Goal: Information Seeking & Learning: Learn about a topic

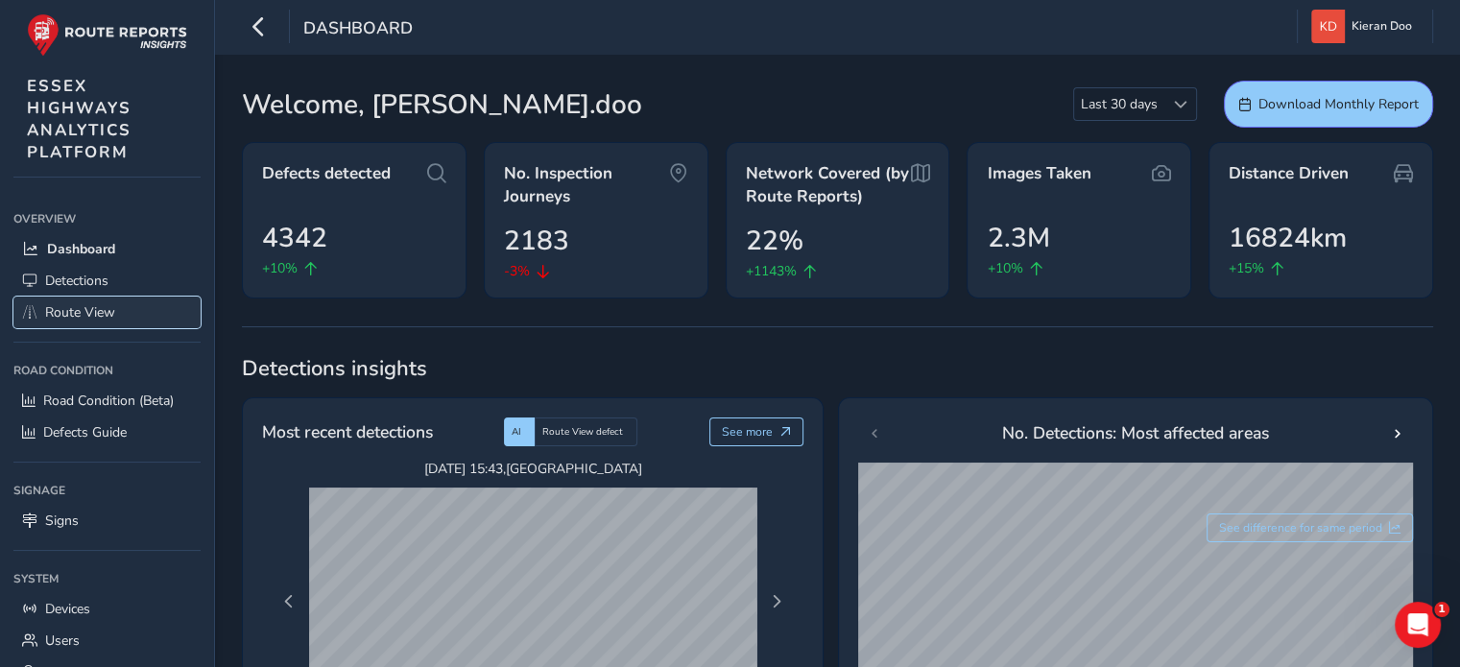
click at [90, 318] on span "Route View" at bounding box center [80, 312] width 70 height 18
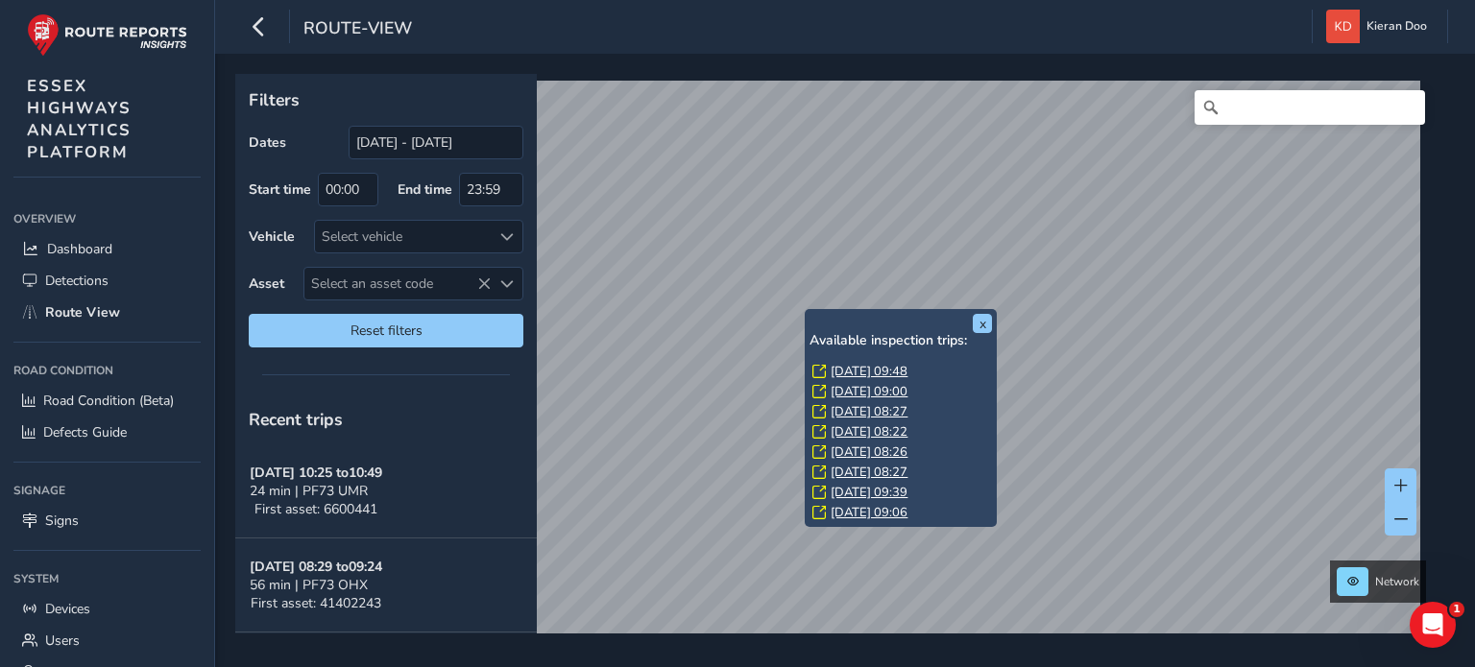
click at [848, 366] on link "[DATE] 09:48" at bounding box center [868, 371] width 77 height 17
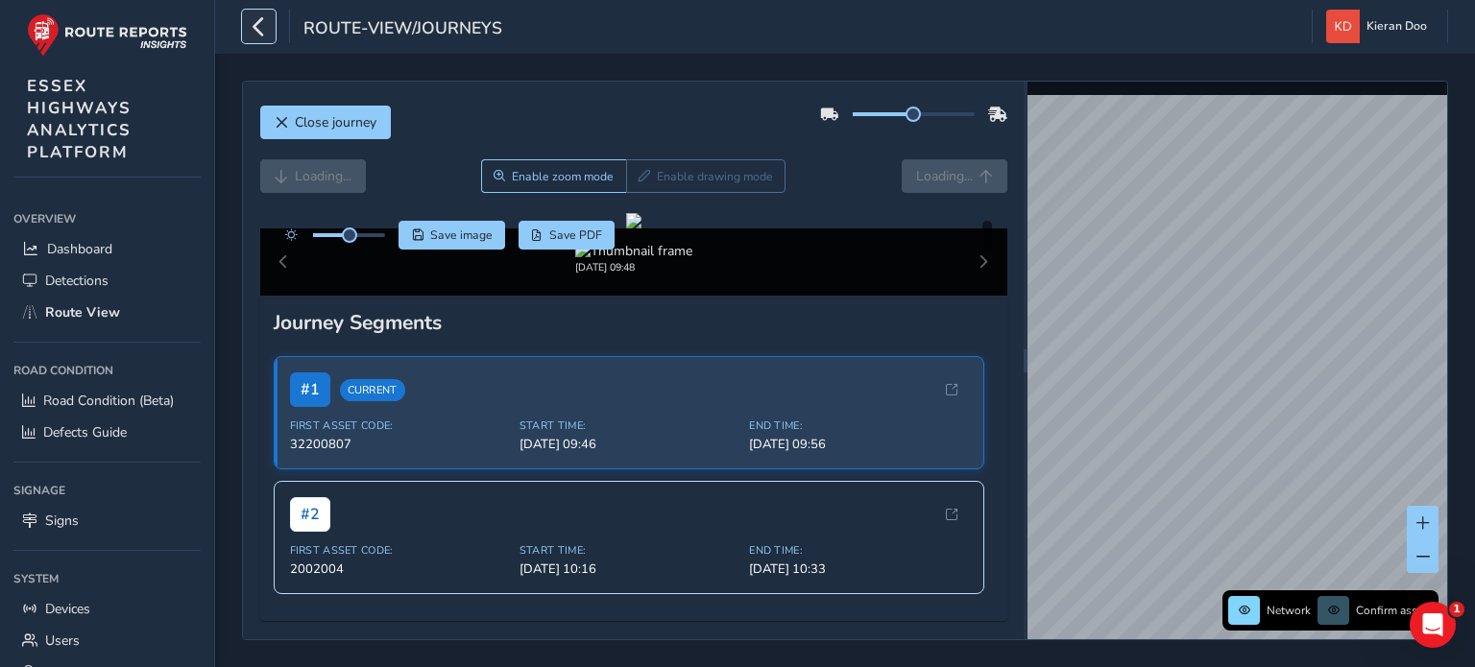
click at [259, 23] on icon "button" at bounding box center [259, 27] width 20 height 34
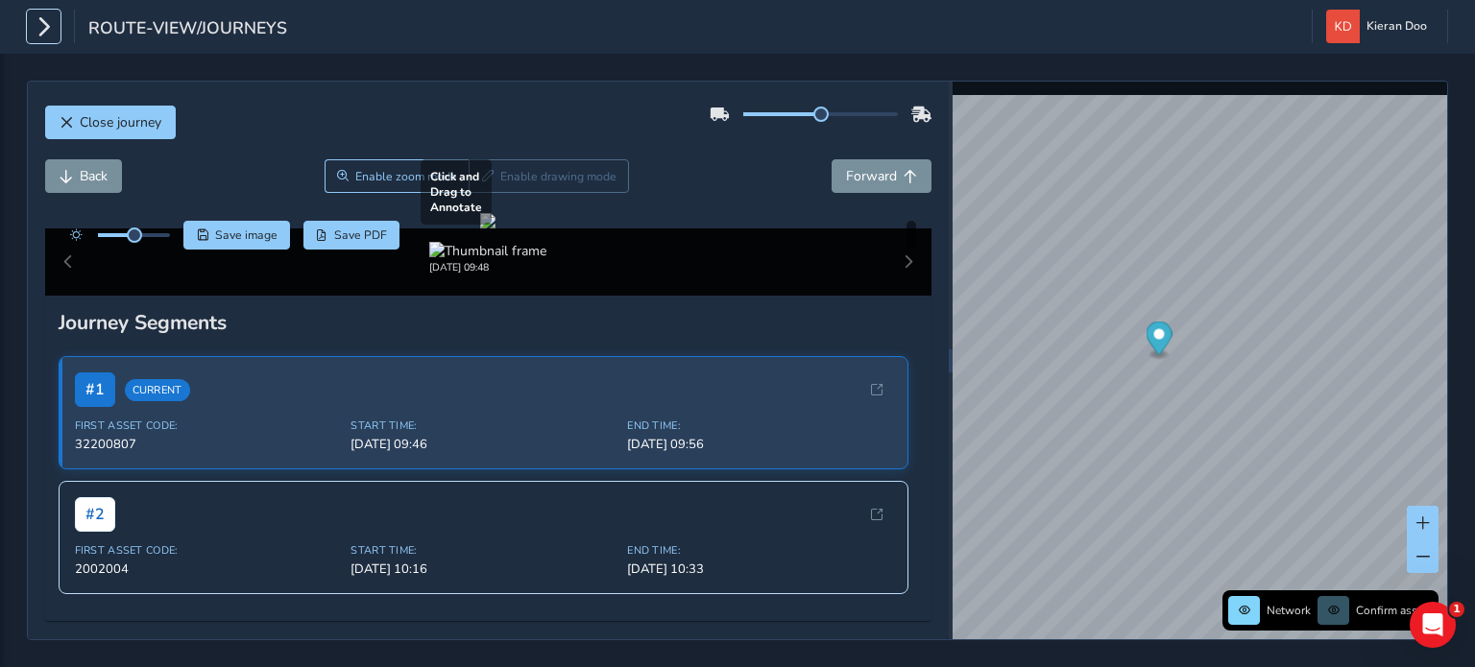
scroll to position [96, 0]
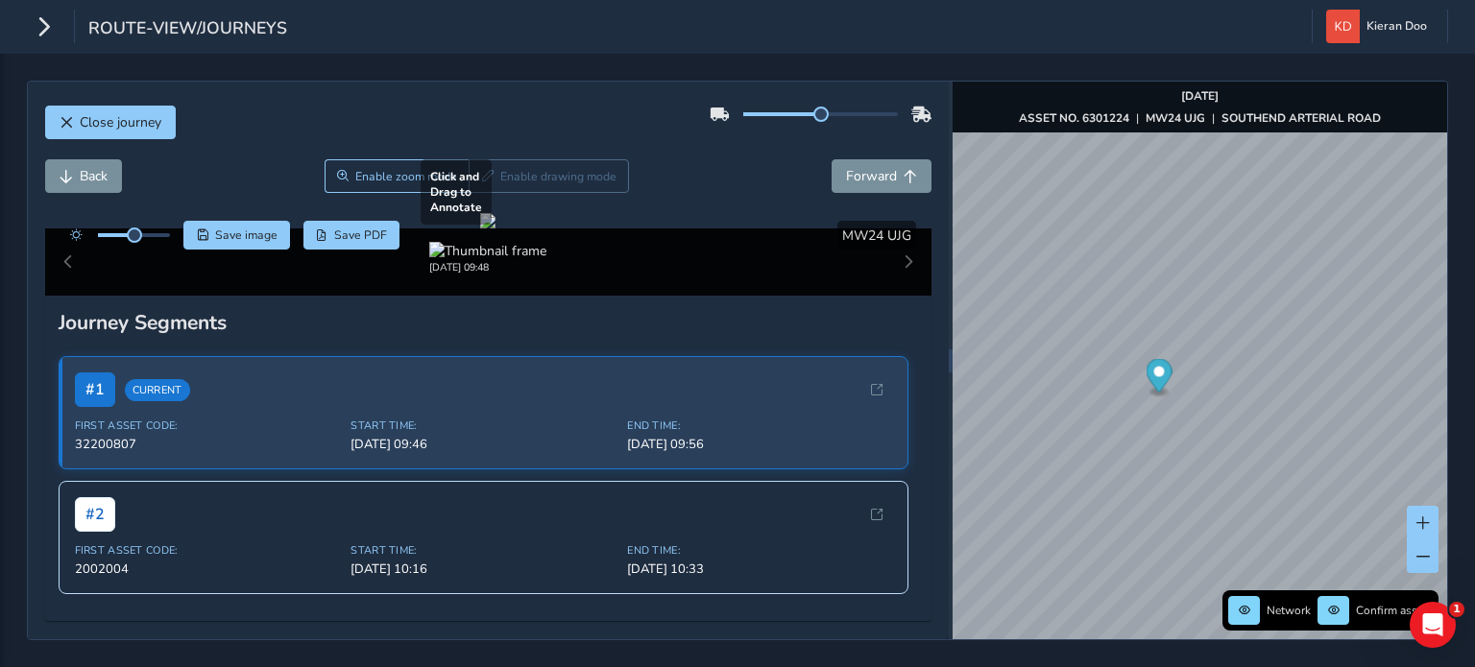
click at [495, 228] on div at bounding box center [487, 220] width 15 height 15
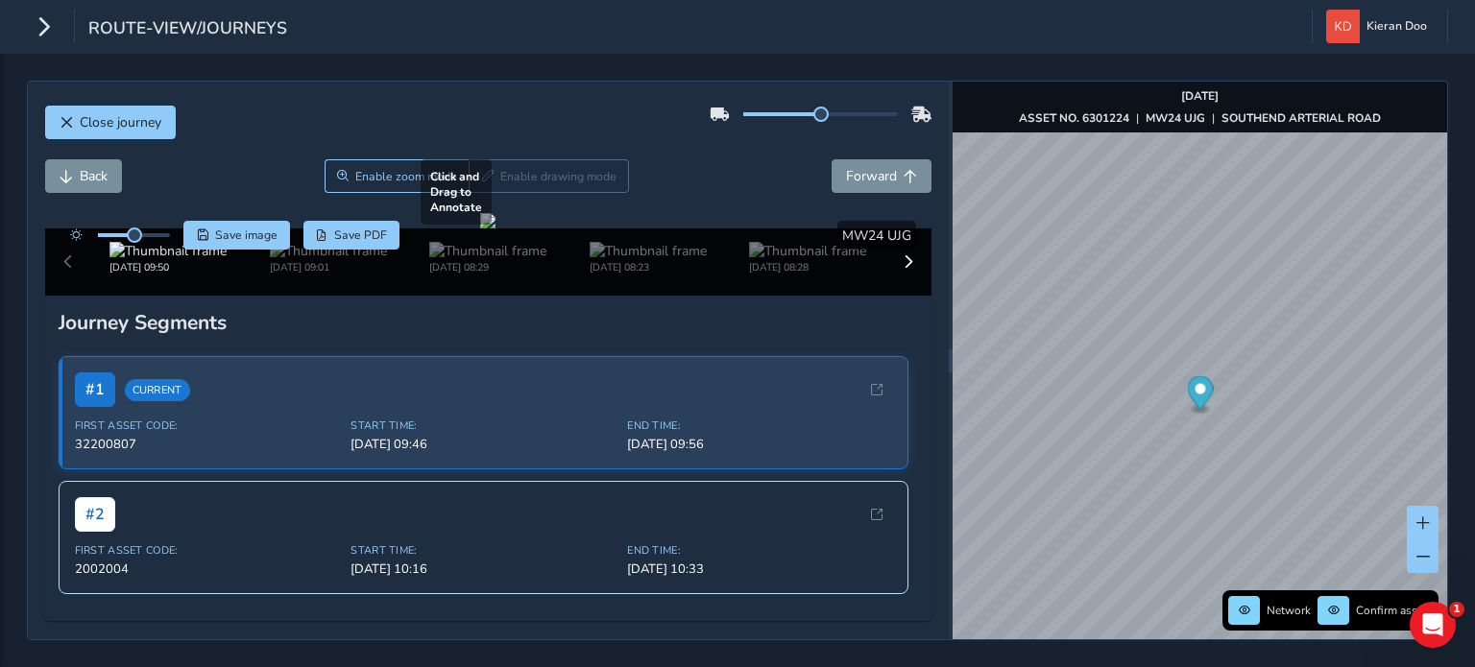
click at [495, 228] on div at bounding box center [487, 220] width 15 height 15
click at [1129, 118] on div "Network Confirm assets [DATE] ASSET NO. 6301224 | MW24 UJG | SOUTHEND ARTERIAL …" at bounding box center [1199, 361] width 494 height 558
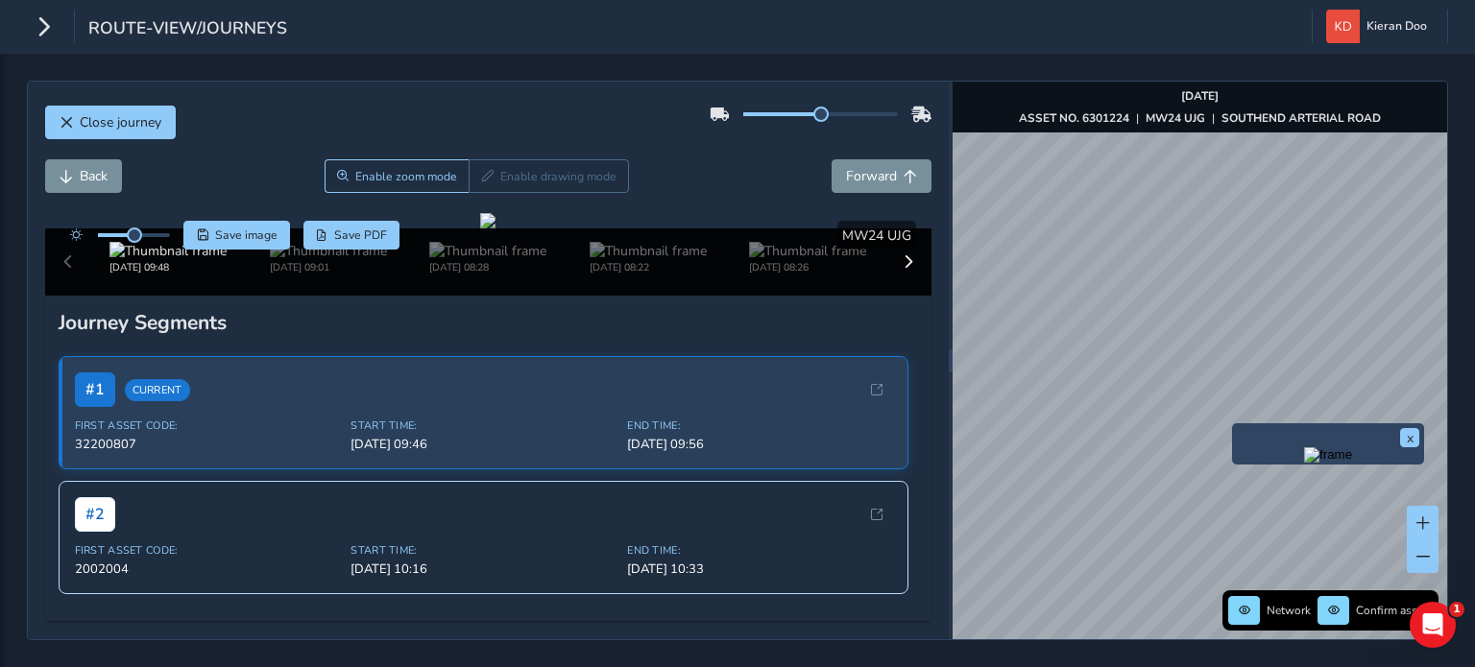
click at [1304, 463] on img "Preview frame" at bounding box center [1328, 454] width 48 height 15
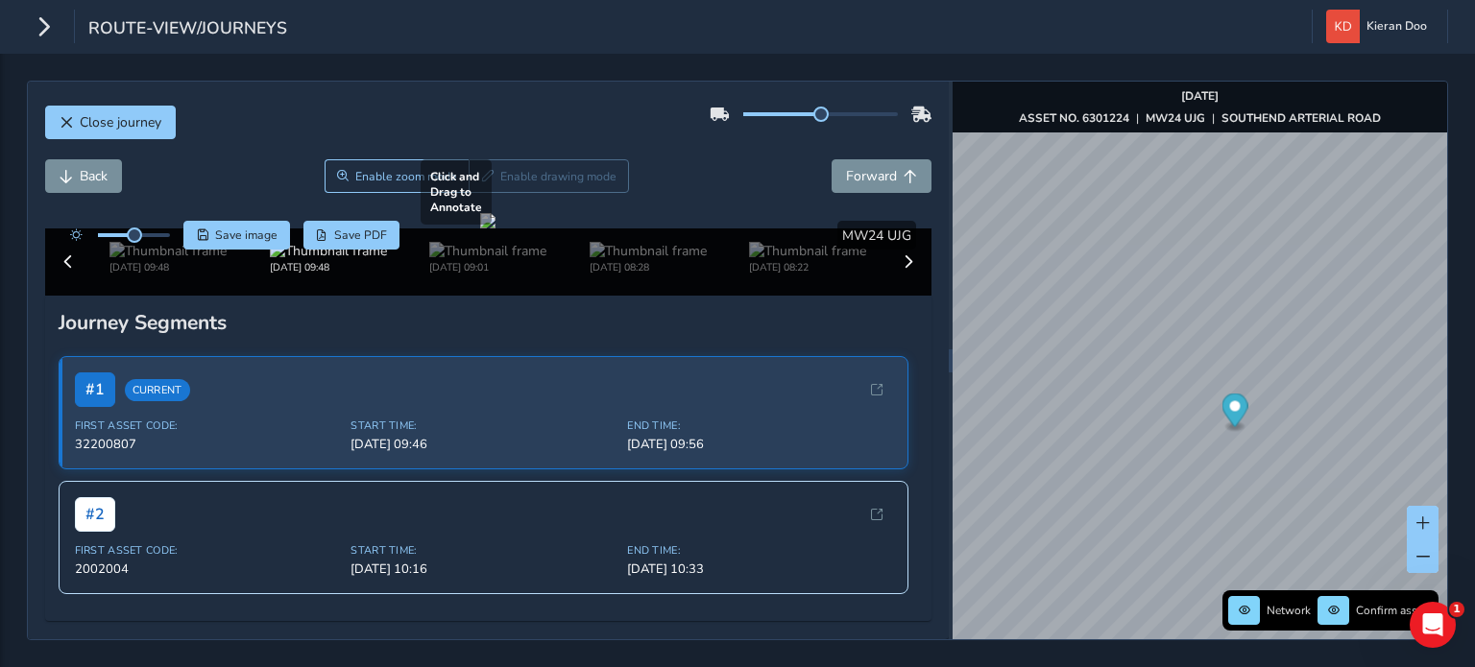
click at [495, 228] on div at bounding box center [487, 220] width 15 height 15
